Goal: Task Accomplishment & Management: Manage account settings

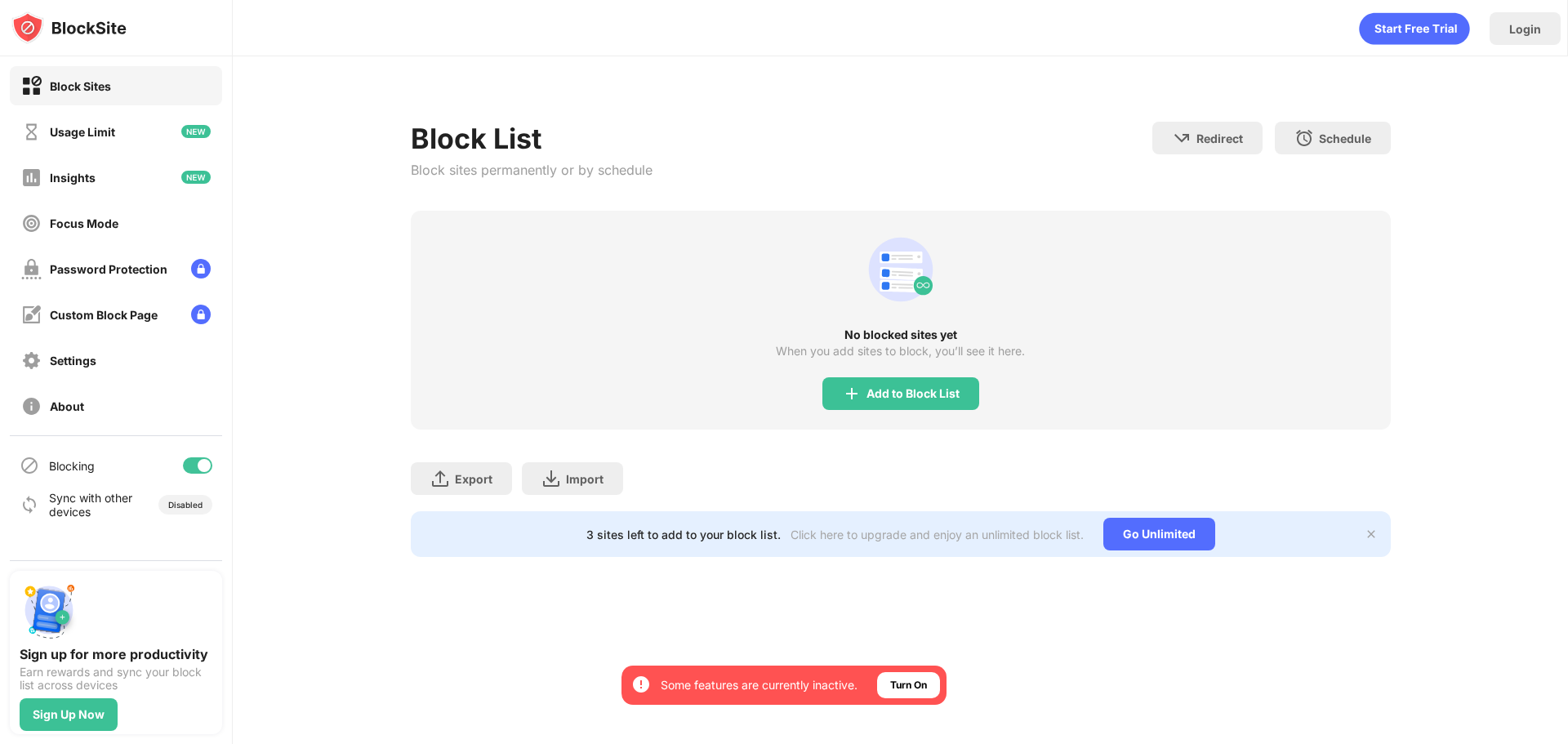
click at [860, 372] on div "No blocked sites yet When you add sites to block, you’ll see it here. Add to Bl…" at bounding box center [901, 320] width 980 height 219
drag, startPoint x: 874, startPoint y: 392, endPoint x: 880, endPoint y: 406, distance: 15.2
click at [880, 406] on div "Add to Block List" at bounding box center [901, 394] width 157 height 33
click at [880, 406] on body "By opting in, you ensure access to all the features and benefits that rely on t…" at bounding box center [784, 372] width 1568 height 744
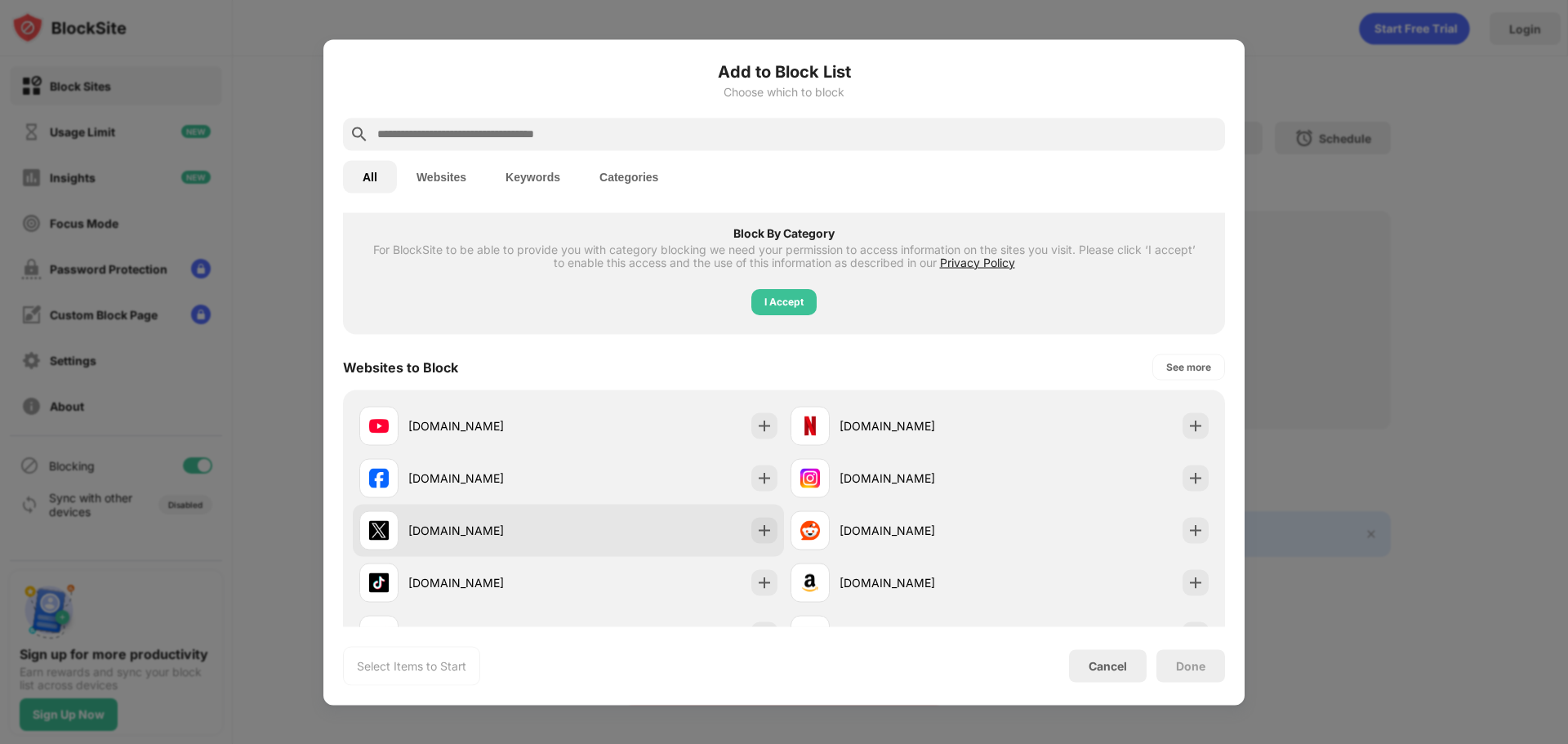
scroll to position [164, 0]
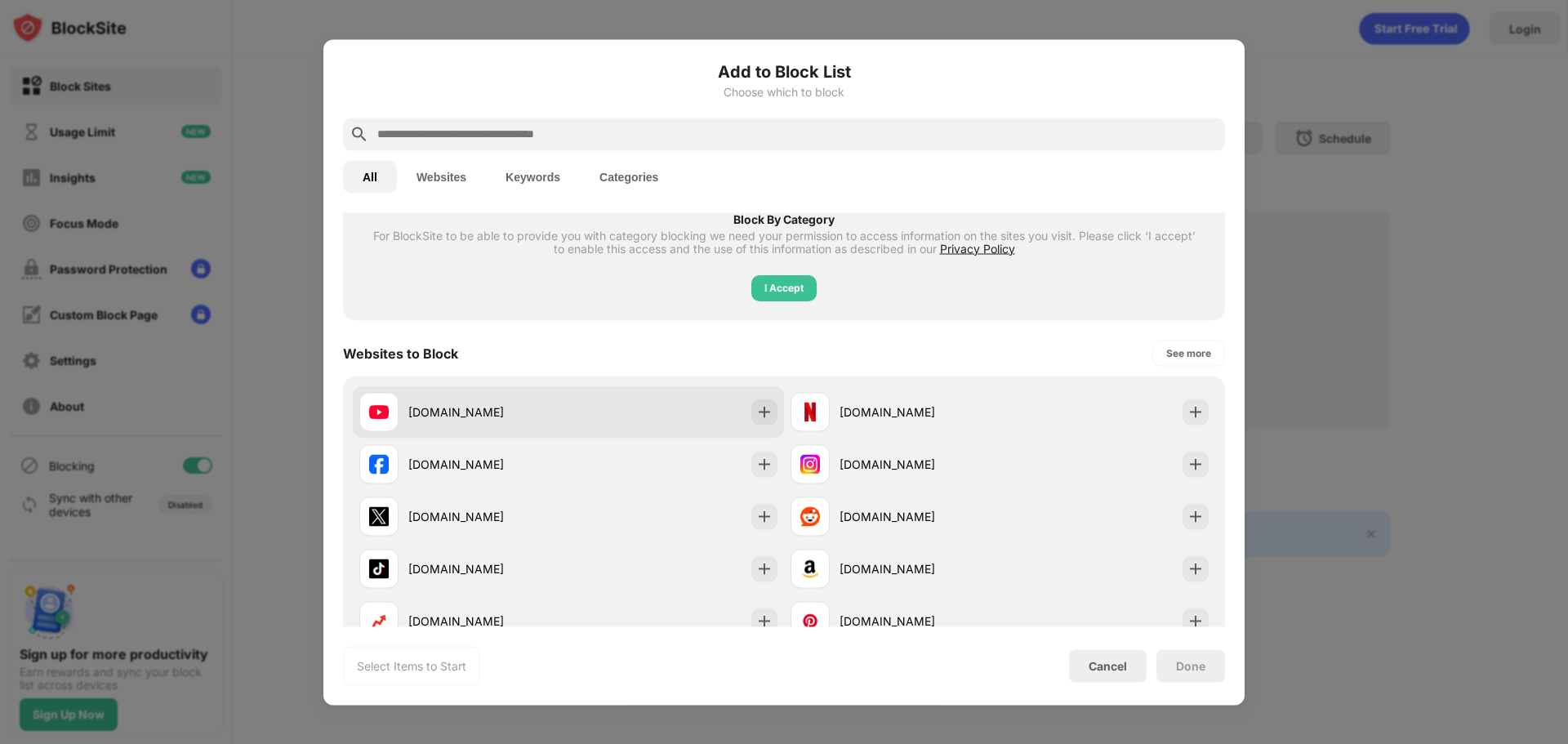
click at [630, 400] on div "[DOMAIN_NAME]" at bounding box center [568, 412] width 431 height 53
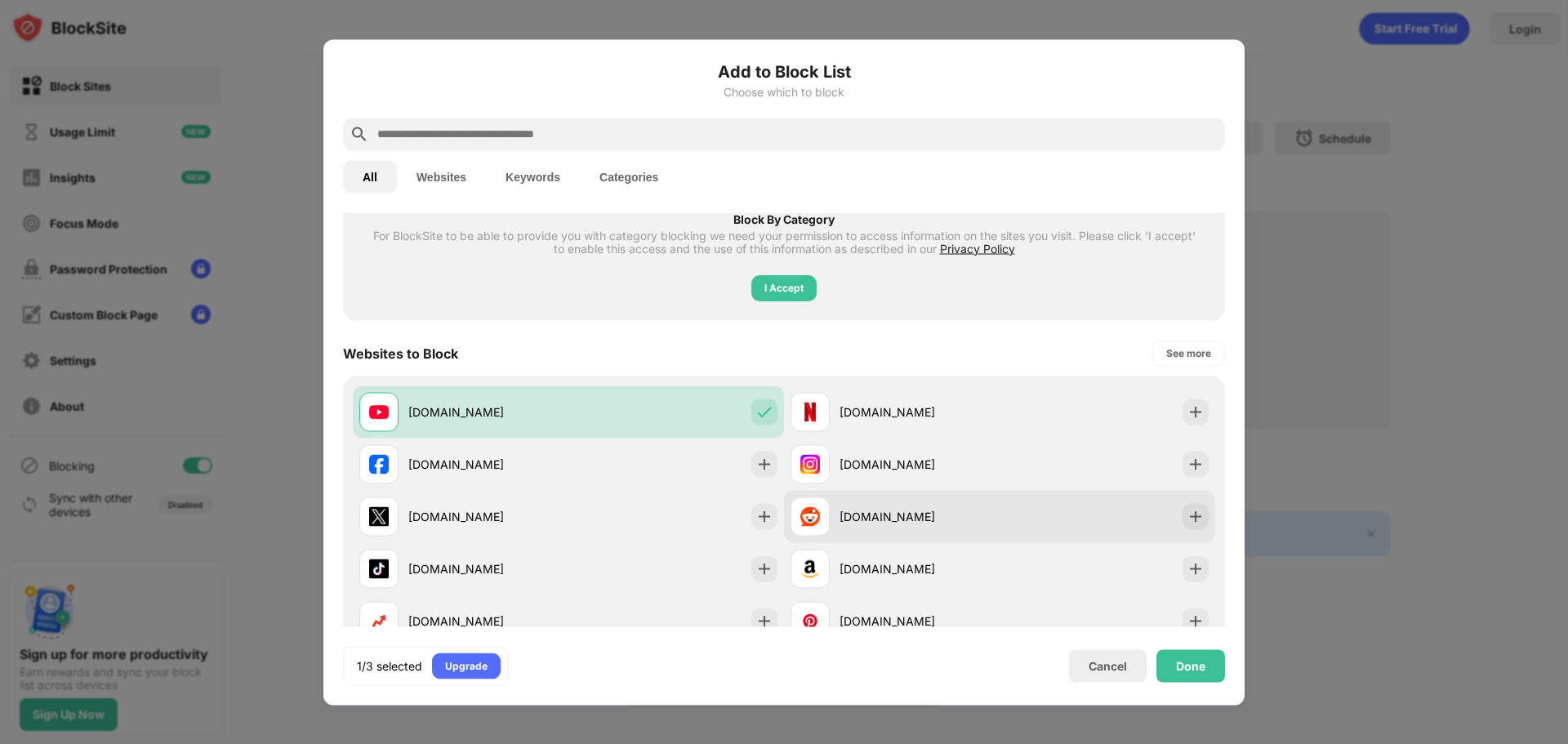
click at [957, 511] on div "[DOMAIN_NAME]" at bounding box center [919, 517] width 160 height 17
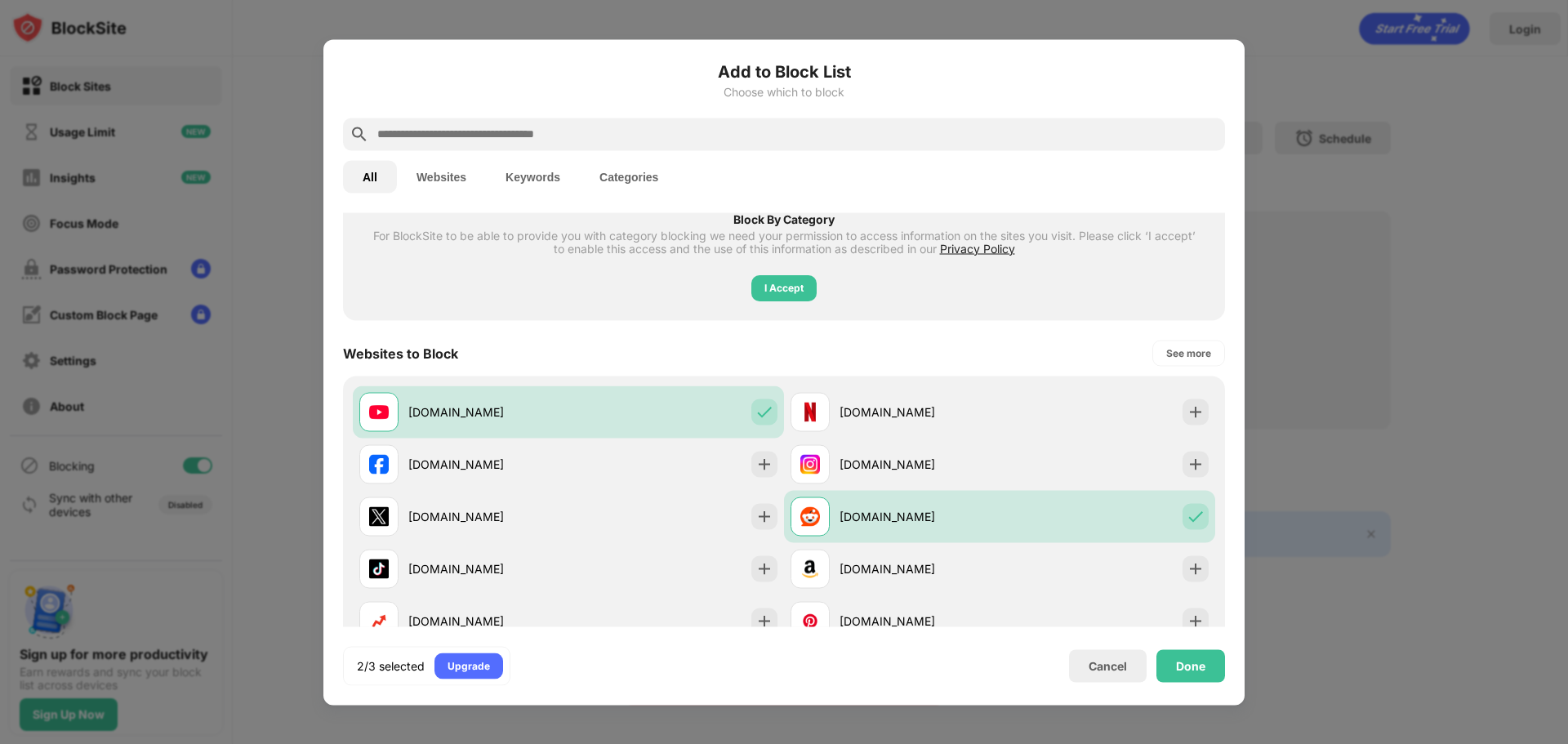
click at [583, 148] on div at bounding box center [784, 134] width 882 height 33
click at [576, 141] on input "text" at bounding box center [797, 133] width 843 height 20
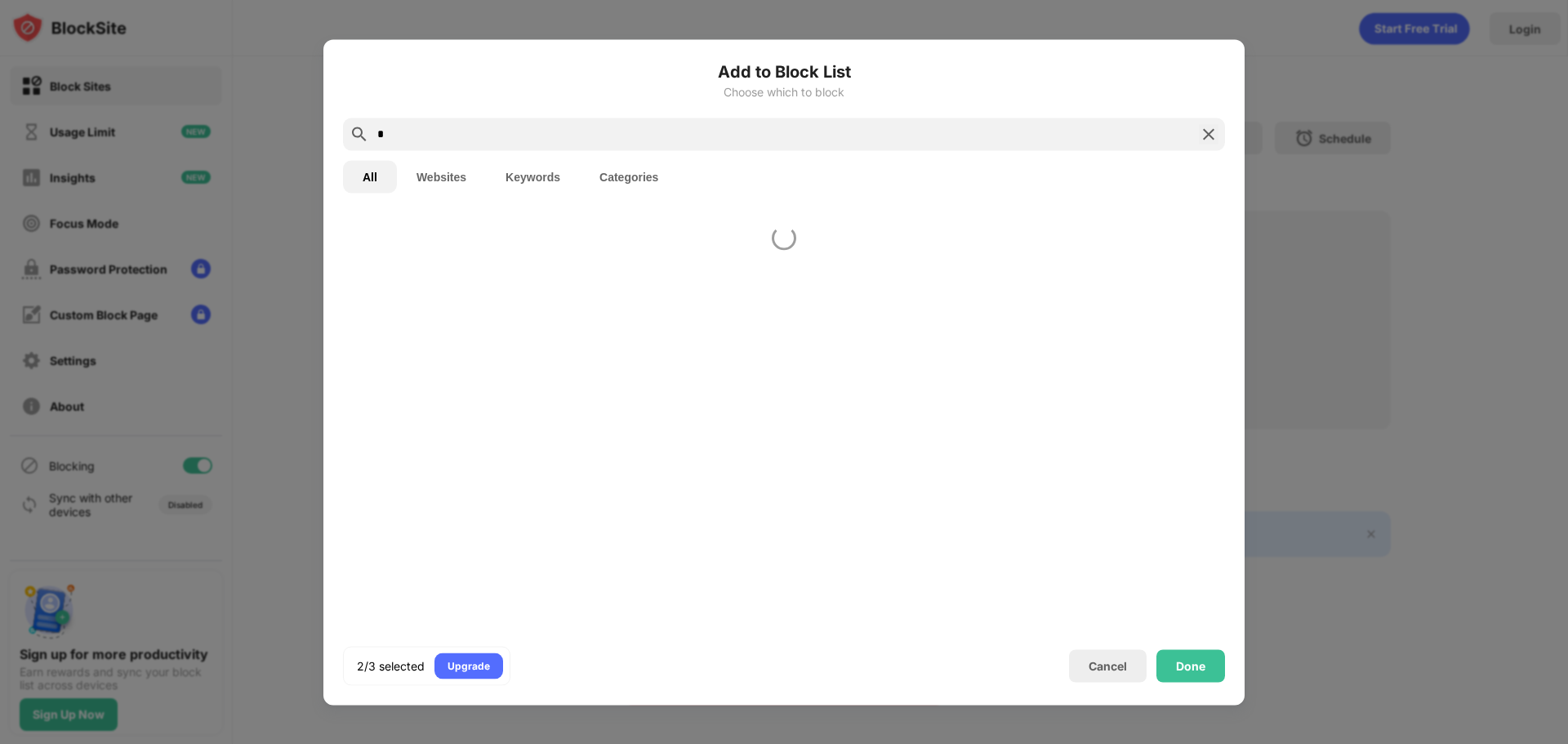
scroll to position [0, 0]
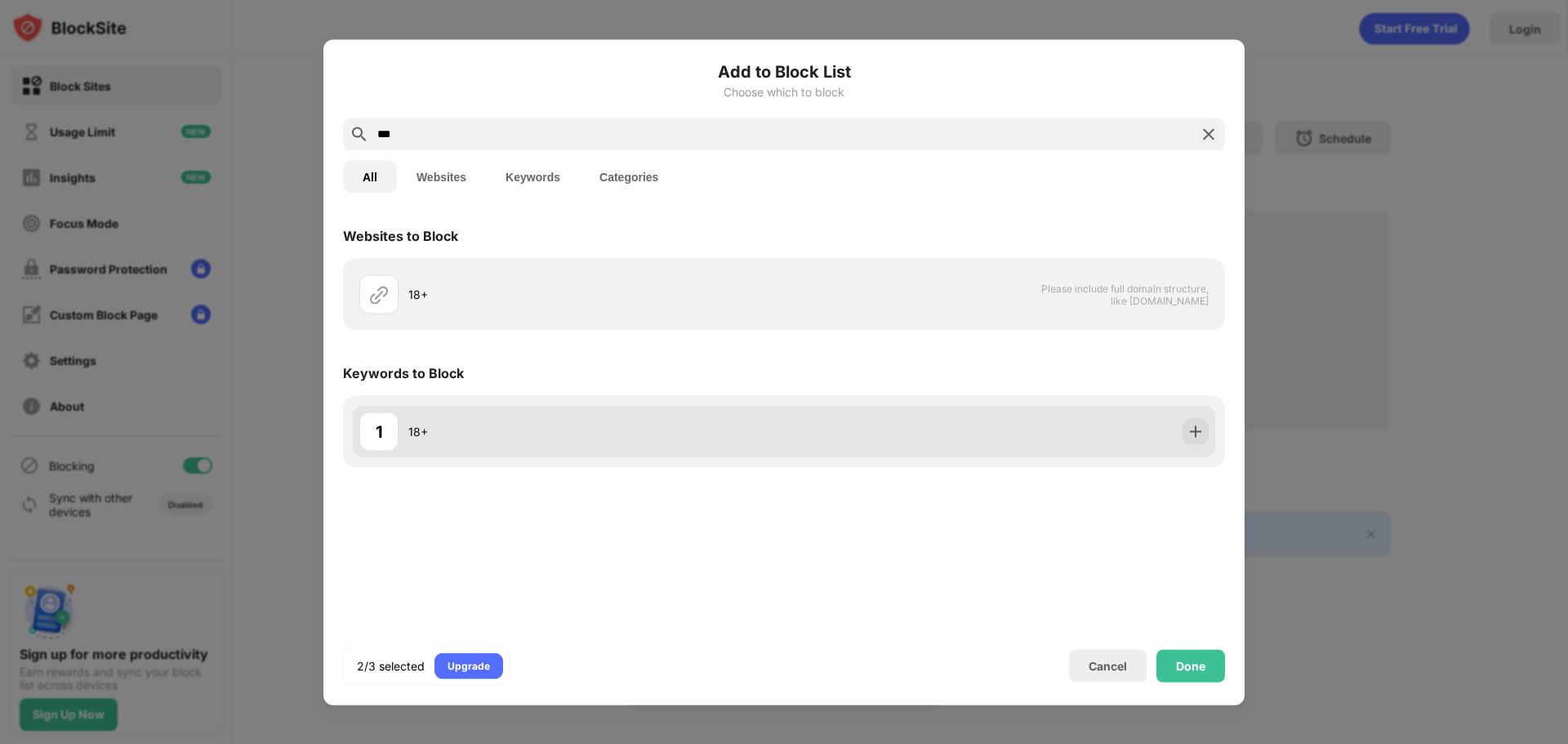
type input "***"
drag, startPoint x: 903, startPoint y: 411, endPoint x: 930, endPoint y: 417, distance: 27.7
click at [903, 411] on div "1 18+" at bounding box center [784, 432] width 862 height 53
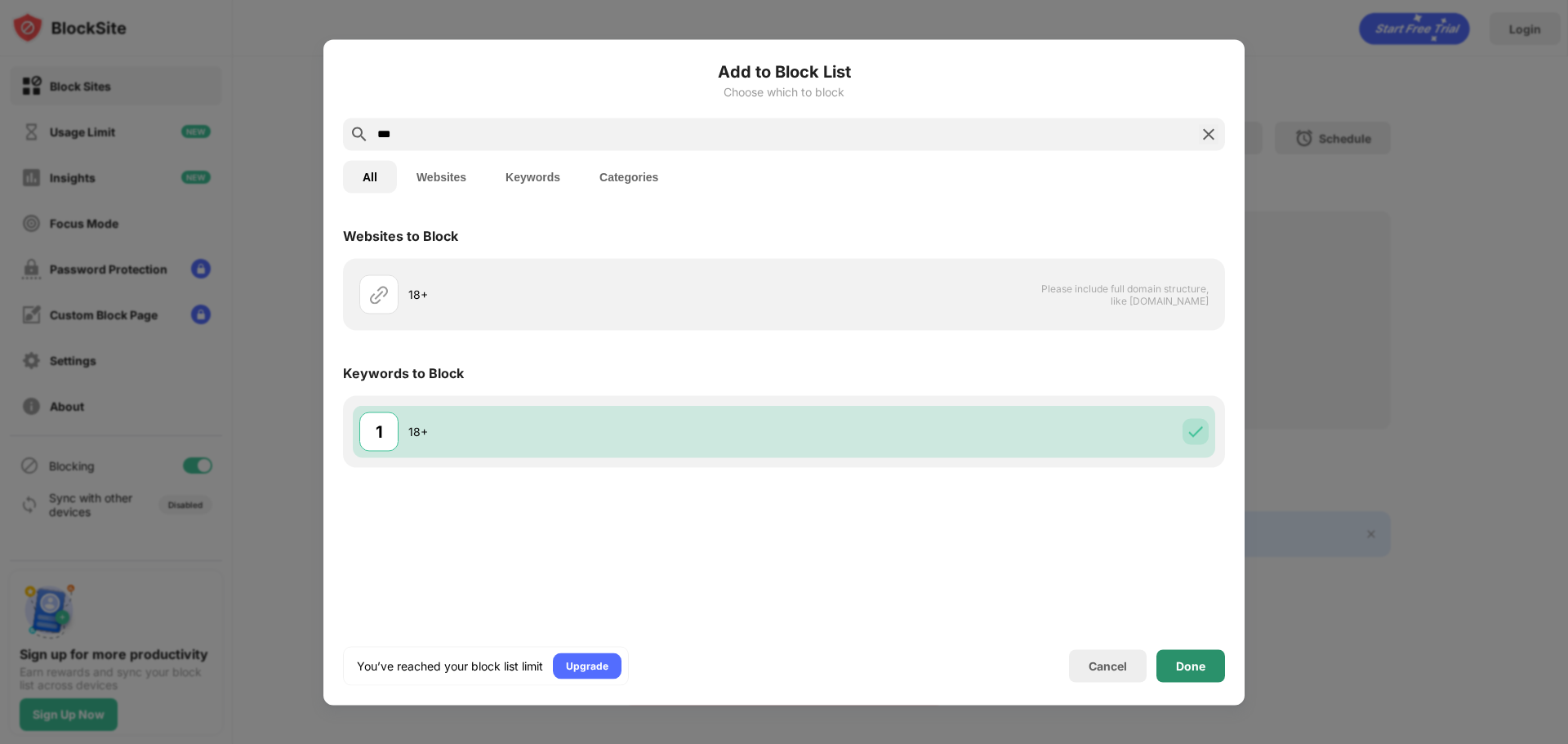
click at [1202, 680] on div "Done" at bounding box center [1191, 666] width 69 height 33
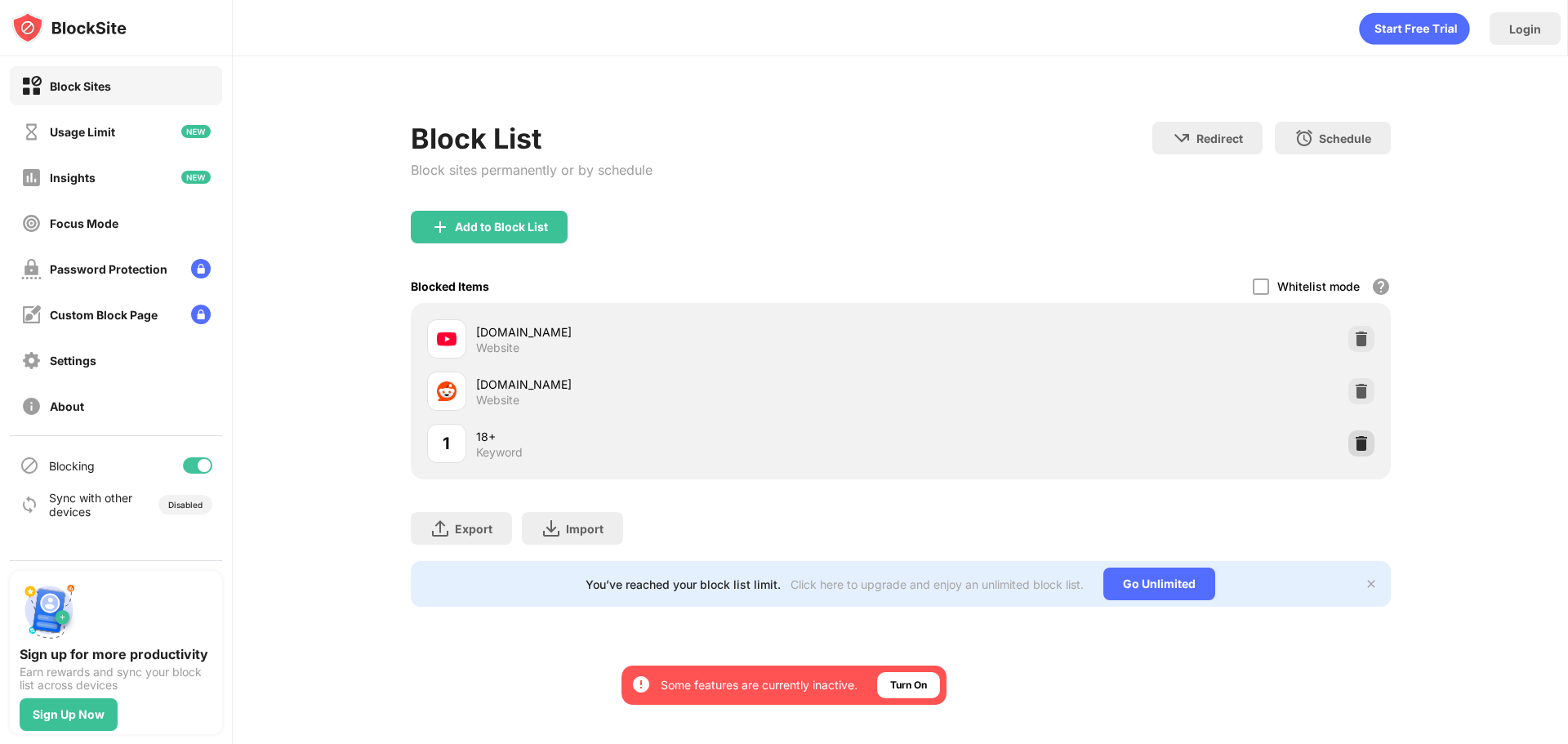
click at [1376, 438] on div "1 18+ Keyword" at bounding box center [901, 444] width 960 height 53
click at [1359, 445] on img at bounding box center [1361, 443] width 16 height 16
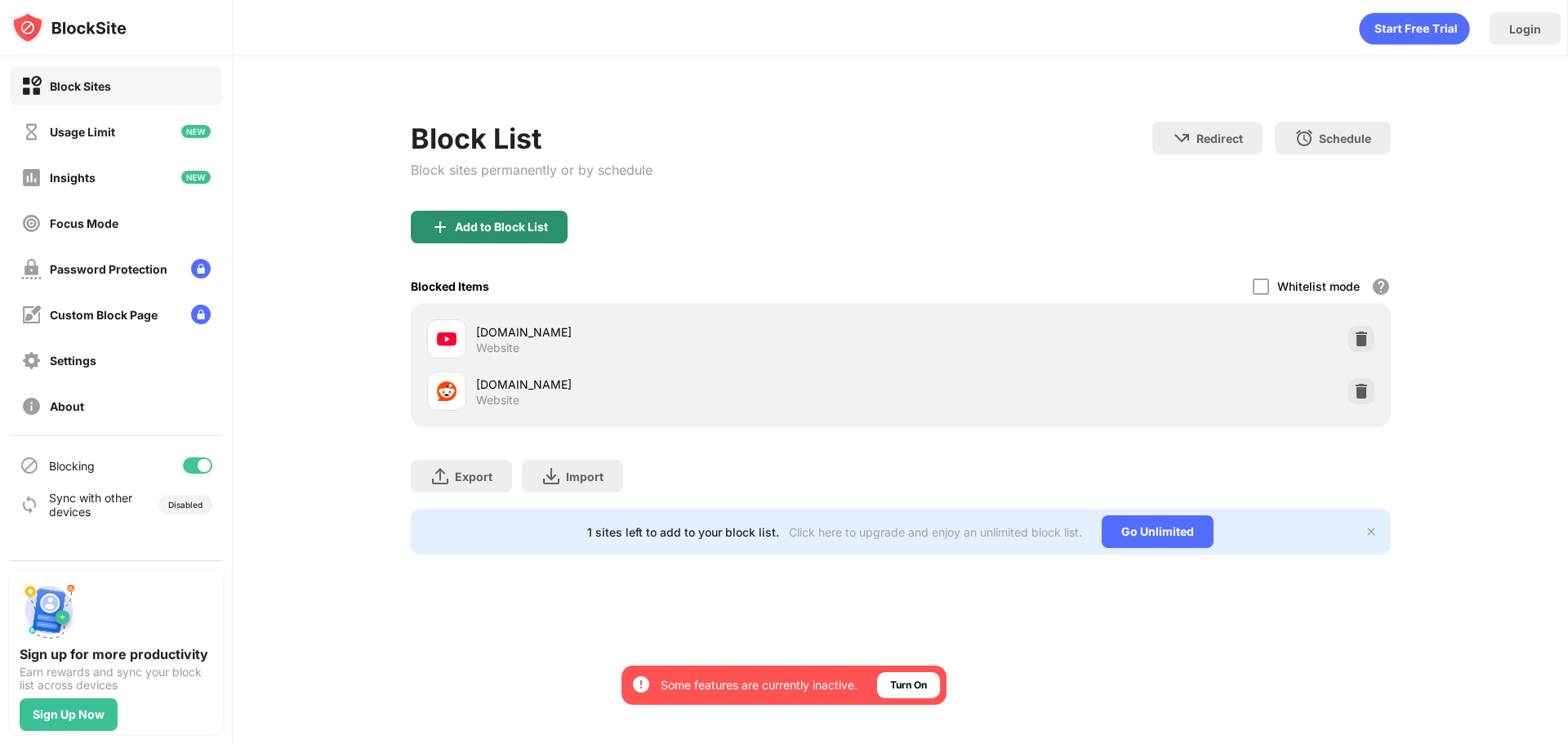
click at [512, 232] on div "Add to Block List" at bounding box center [501, 227] width 93 height 13
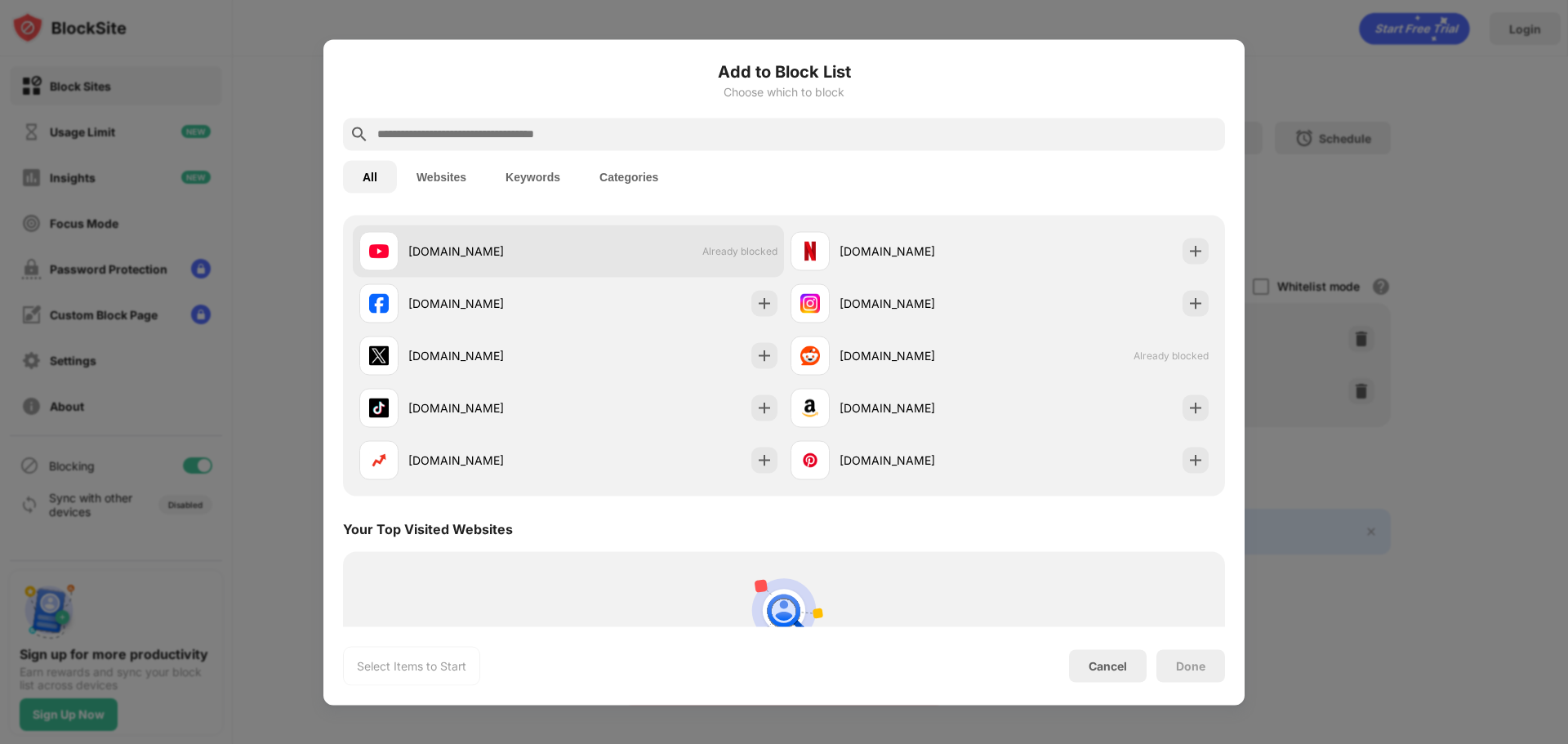
scroll to position [245, 0]
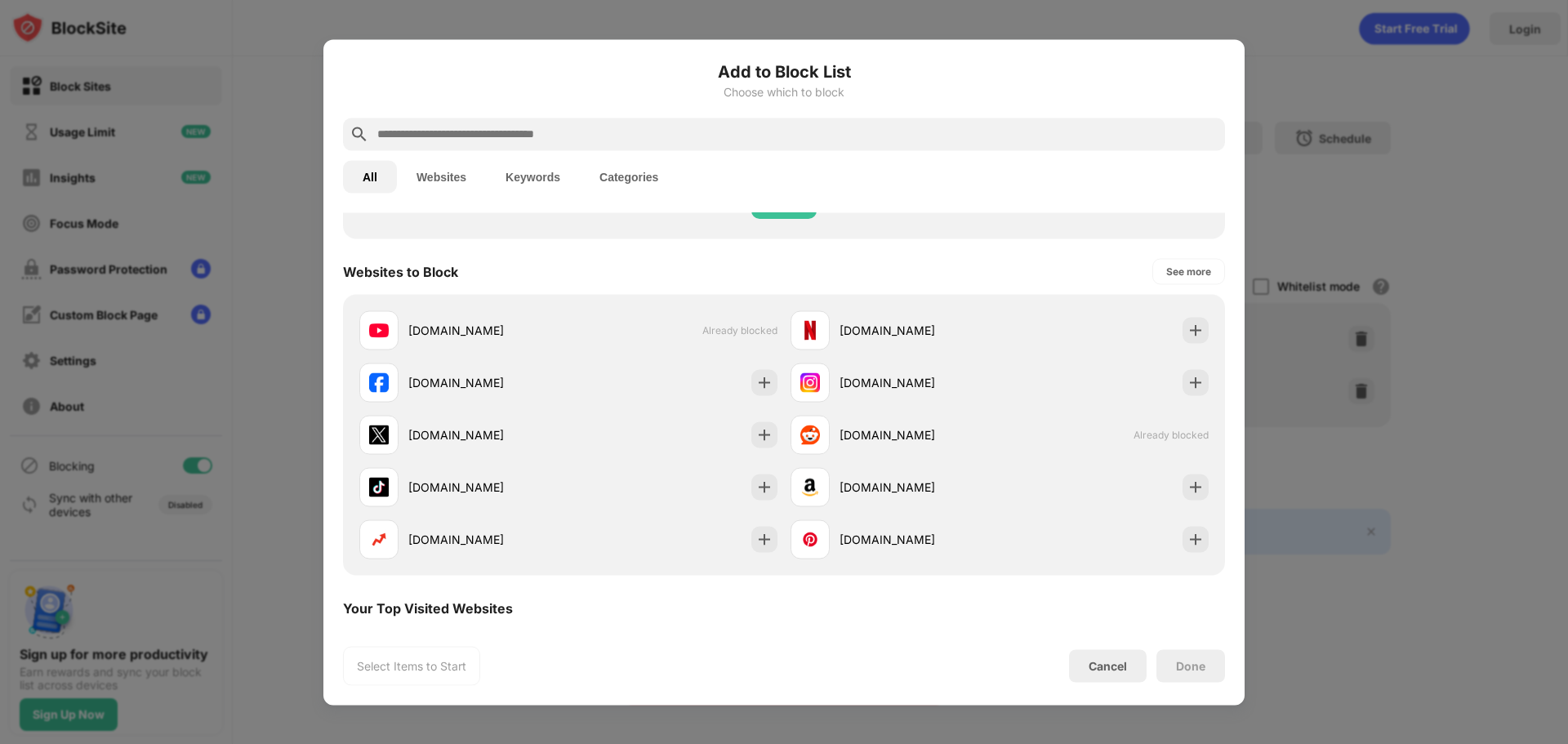
click at [449, 187] on button "Websites" at bounding box center [441, 176] width 89 height 33
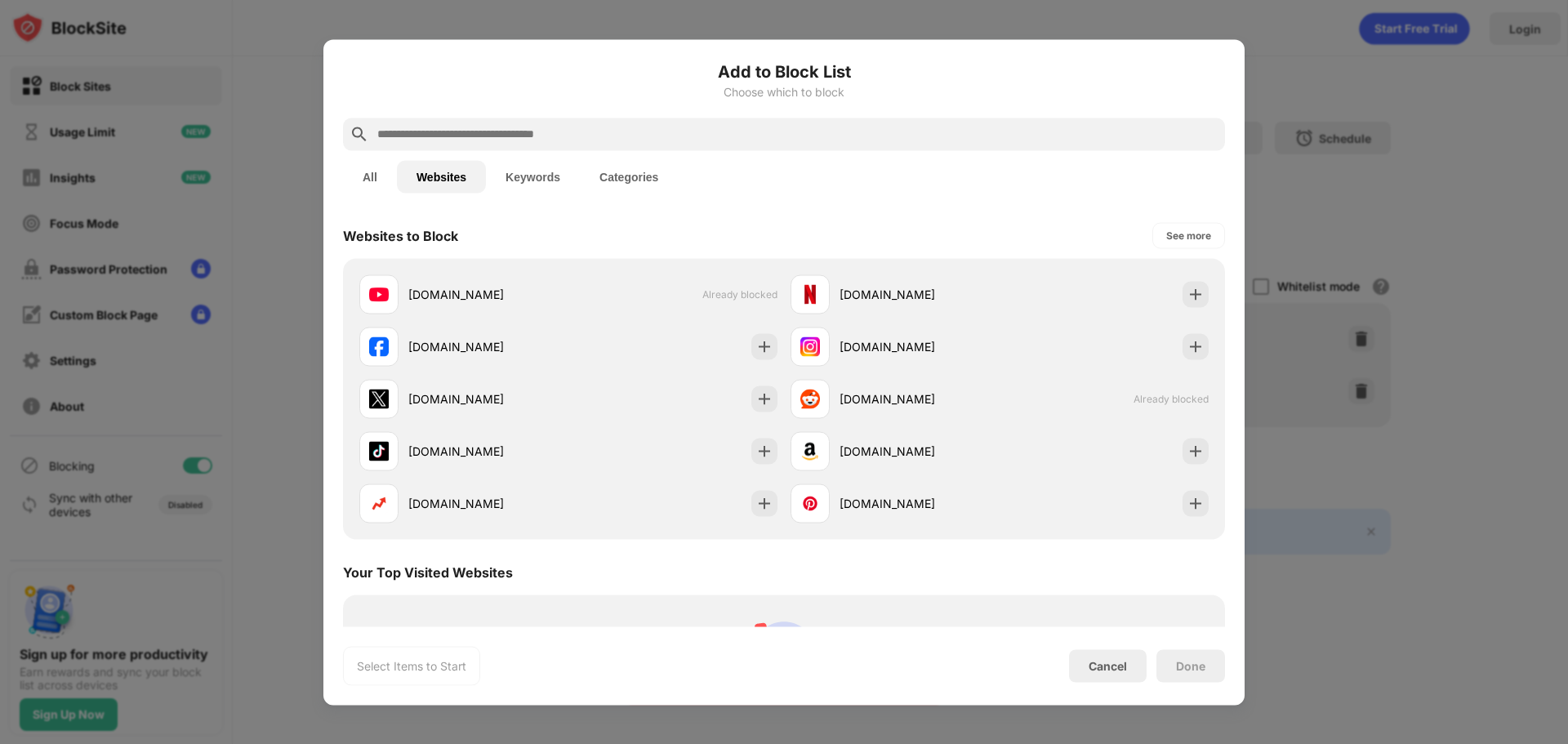
click at [544, 177] on button "Keywords" at bounding box center [533, 176] width 94 height 33
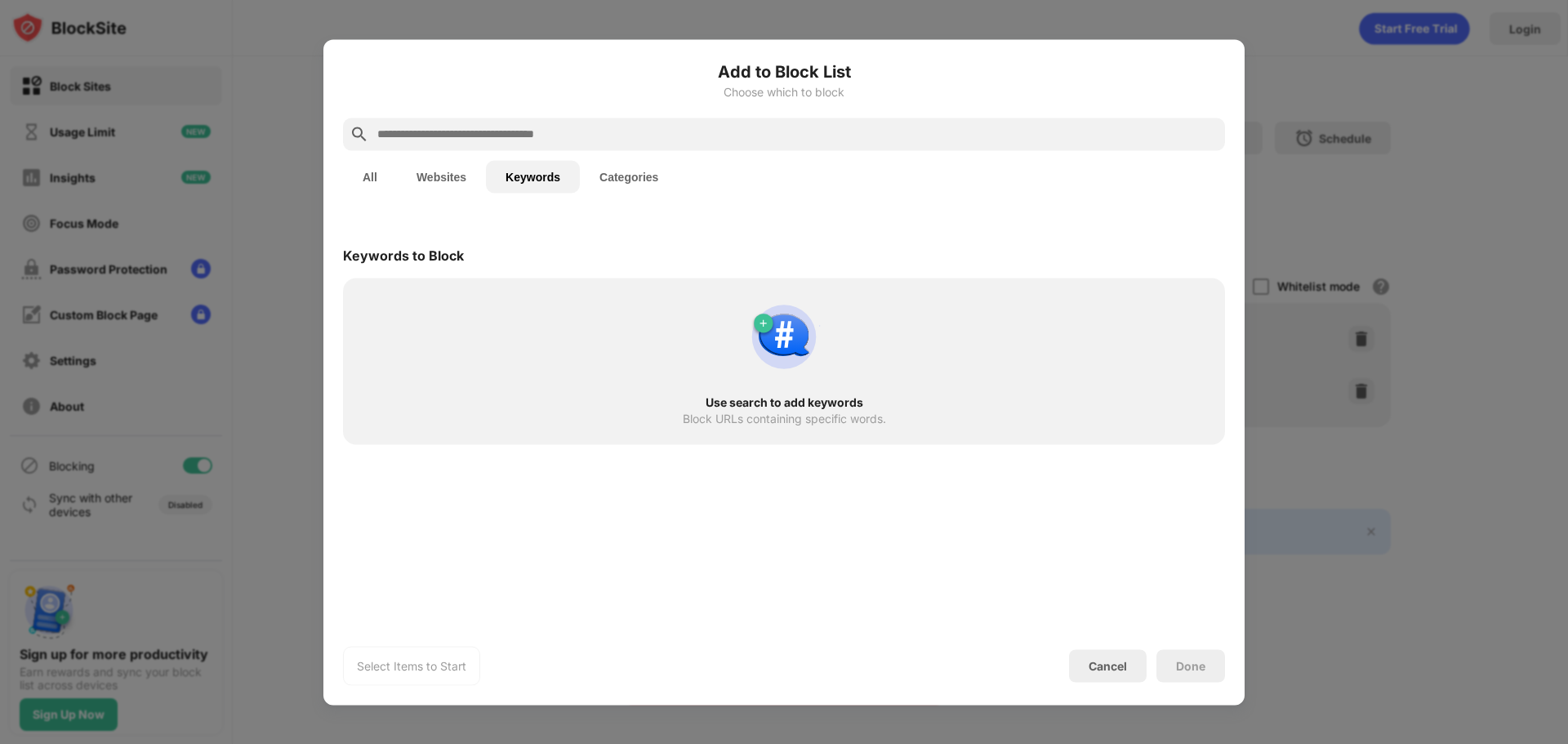
click at [616, 165] on button "Categories" at bounding box center [629, 176] width 98 height 33
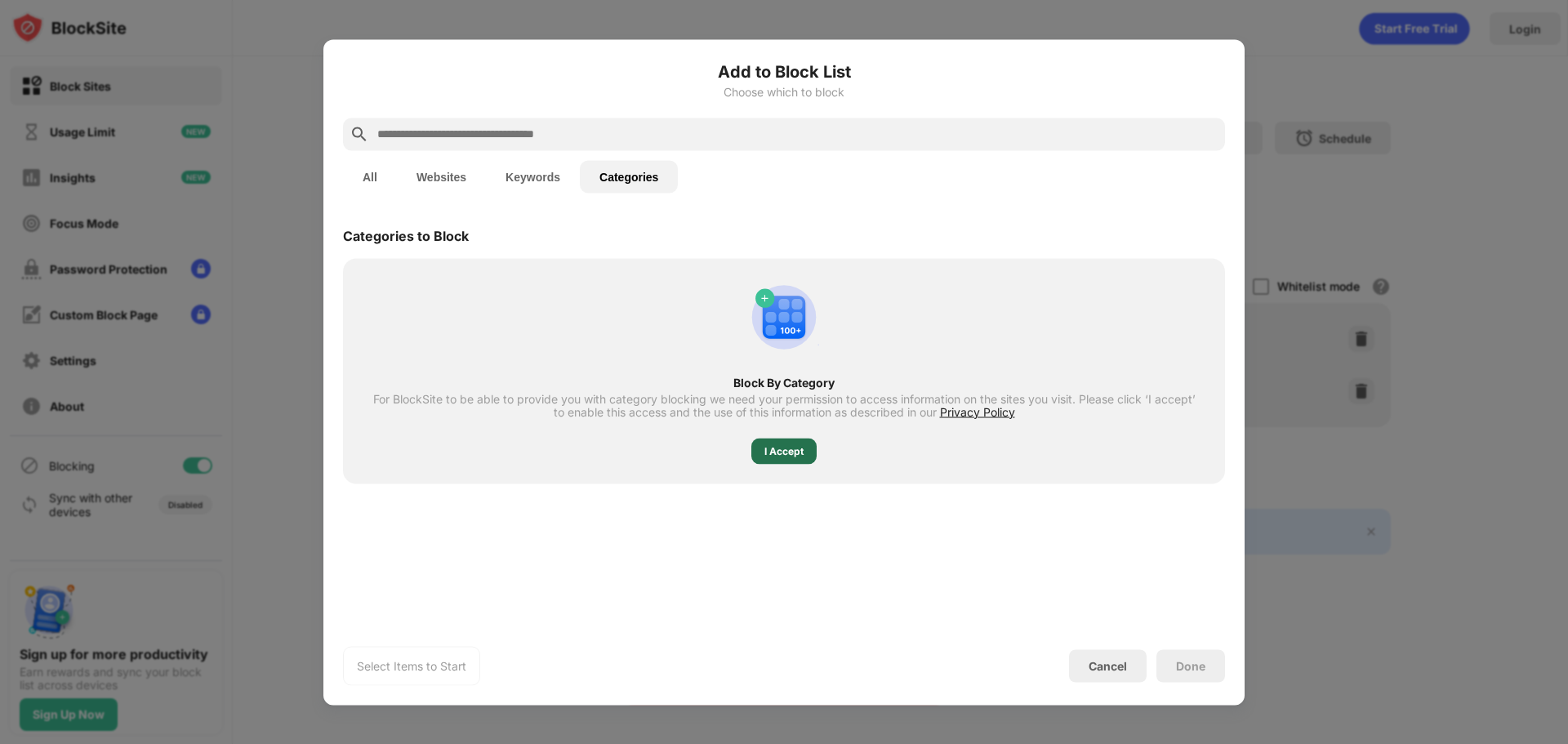
click at [767, 442] on div "I Accept" at bounding box center [784, 450] width 65 height 26
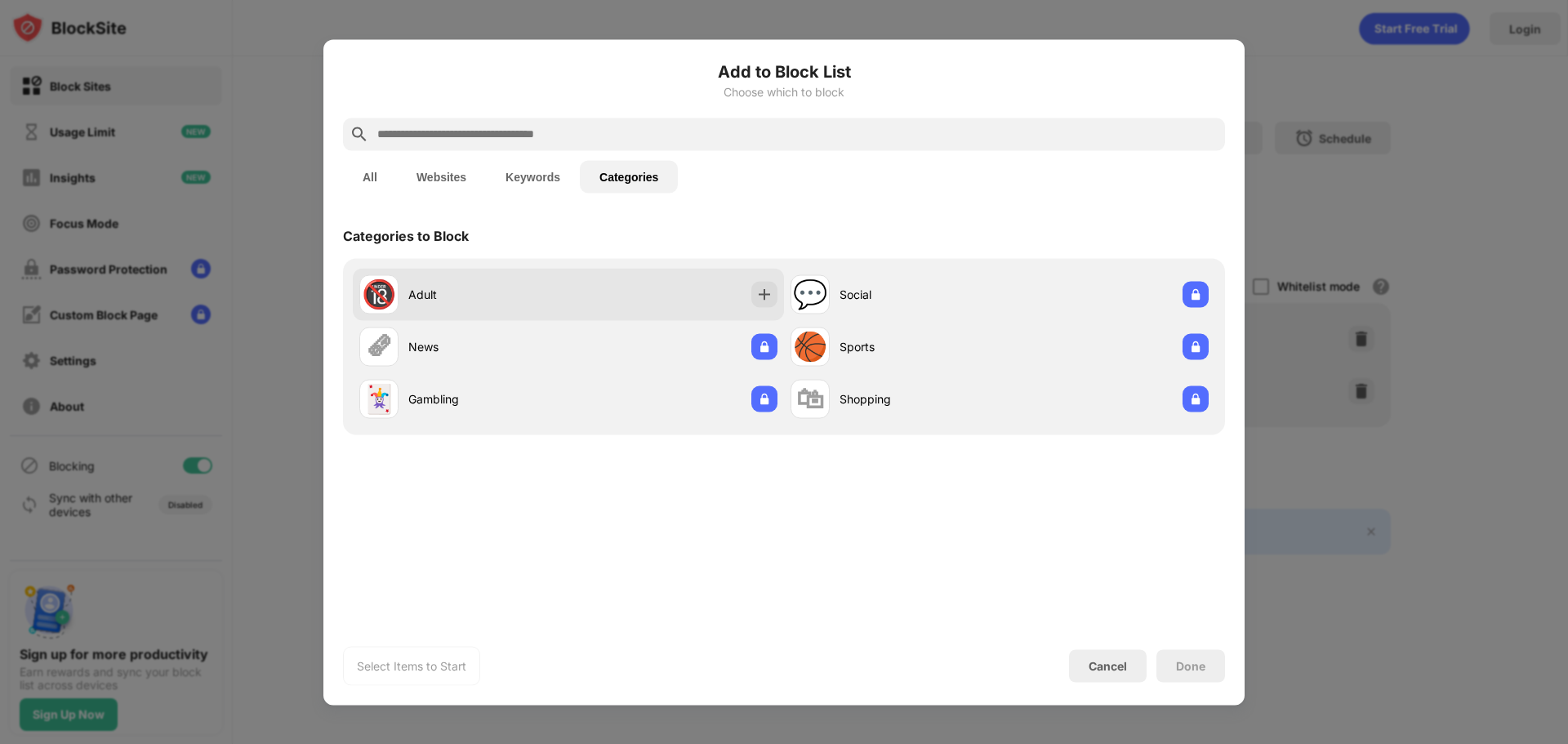
click at [508, 299] on div "Adult" at bounding box center [488, 294] width 160 height 17
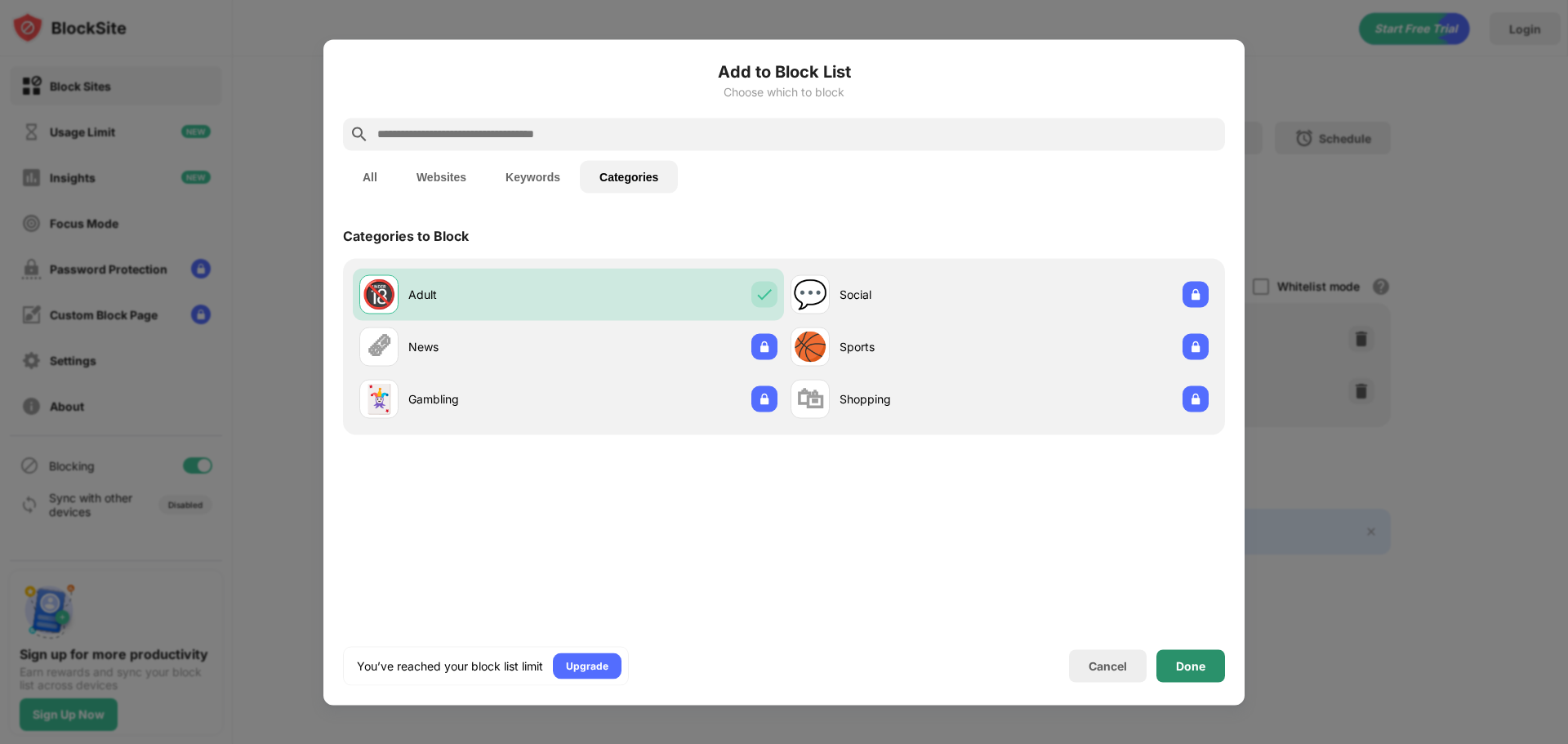
click at [1185, 673] on div "Done" at bounding box center [1191, 666] width 69 height 33
